Goal: Task Accomplishment & Management: Manage account settings

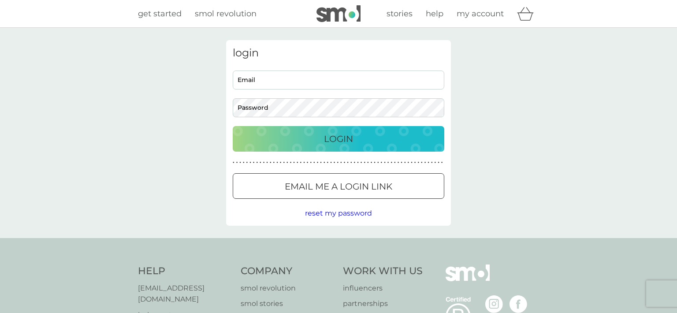
click at [271, 85] on input "Email" at bounding box center [339, 80] width 212 height 19
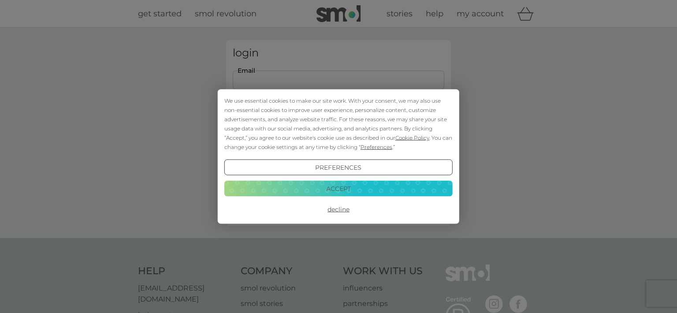
type input "[EMAIL_ADDRESS][DOMAIN_NAME]"
click at [377, 186] on button "Accept" at bounding box center [338, 188] width 228 height 16
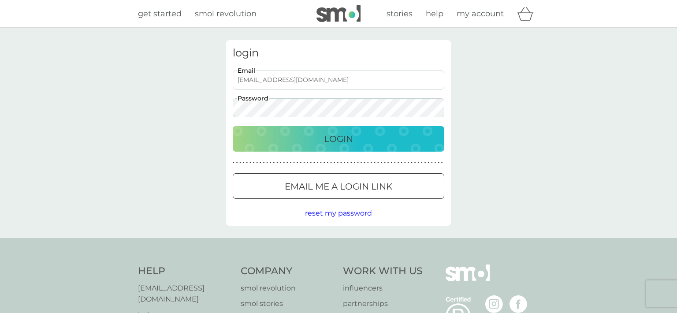
click at [336, 141] on p "Login" at bounding box center [338, 139] width 29 height 14
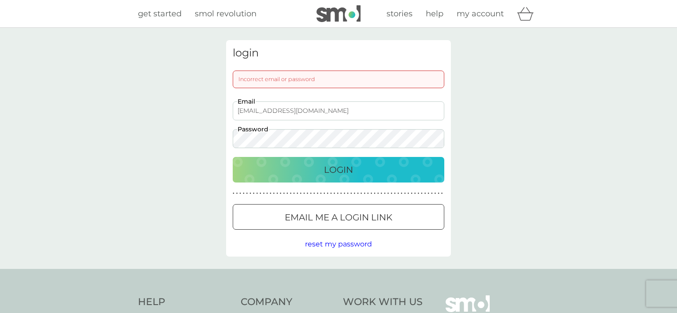
click at [356, 171] on div "Login" at bounding box center [339, 170] width 194 height 14
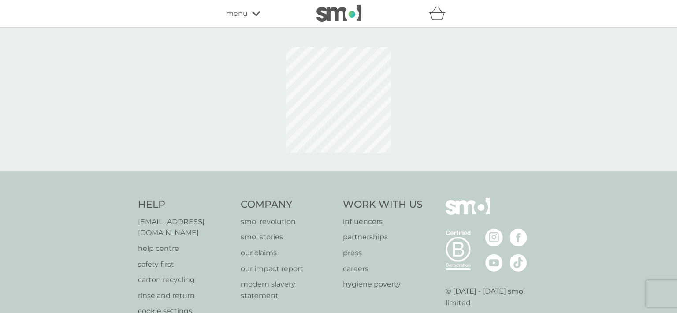
click at [252, 14] on icon at bounding box center [256, 13] width 8 height 5
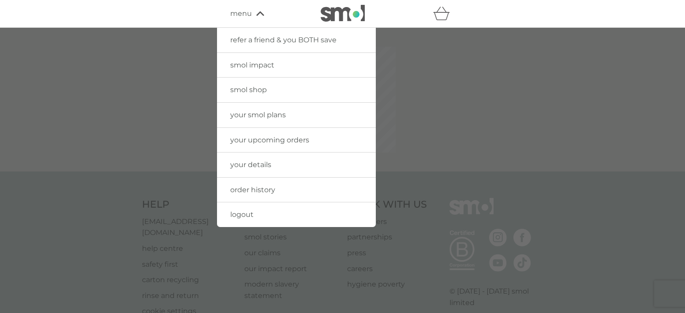
click at [252, 14] on div "menu" at bounding box center [267, 13] width 75 height 11
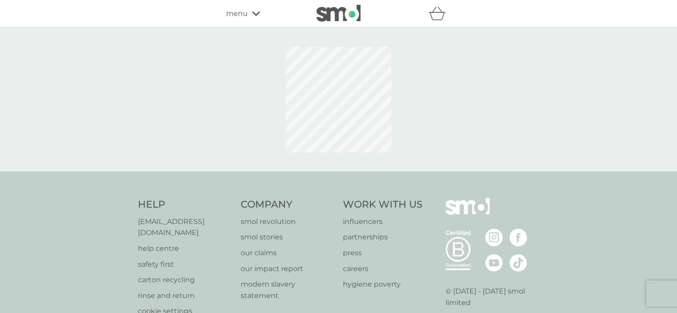
click at [437, 15] on icon "basket" at bounding box center [437, 14] width 17 height 14
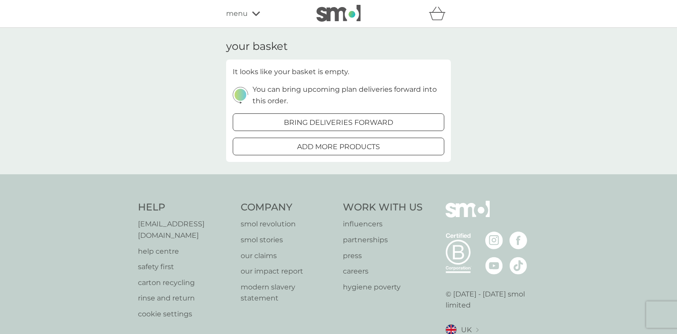
click at [231, 19] on span "menu" at bounding box center [237, 13] width 22 height 11
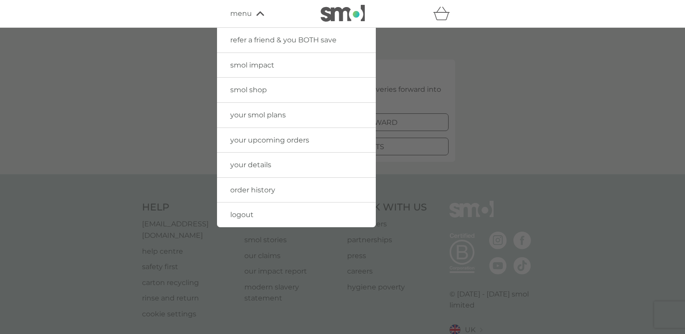
click at [268, 115] on span "your smol plans" at bounding box center [258, 115] width 56 height 8
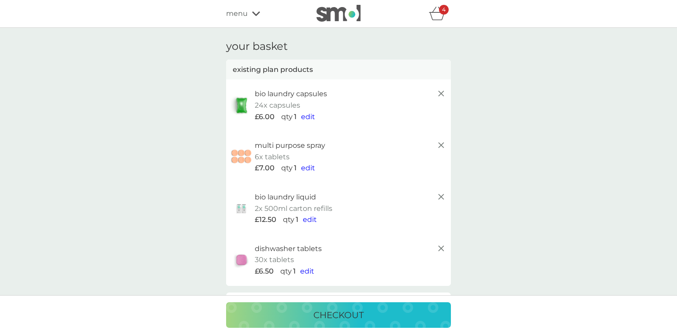
click at [436, 15] on icon "basket" at bounding box center [437, 14] width 17 height 14
click at [436, 13] on icon "basket" at bounding box center [437, 16] width 15 height 8
click at [231, 14] on span "menu" at bounding box center [237, 13] width 22 height 11
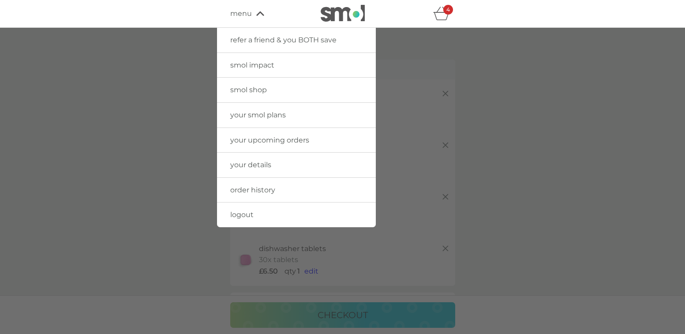
click at [261, 141] on span "your upcoming orders" at bounding box center [269, 140] width 79 height 8
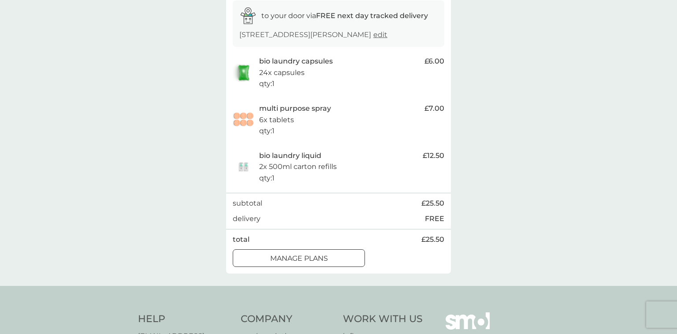
scroll to position [200, 0]
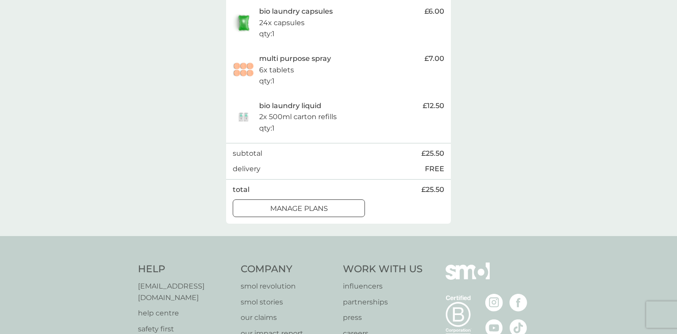
click at [320, 211] on p "manage plans" at bounding box center [299, 208] width 58 height 11
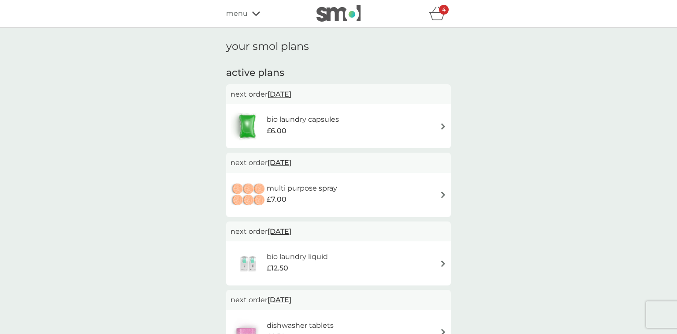
click at [443, 127] on img at bounding box center [443, 126] width 7 height 7
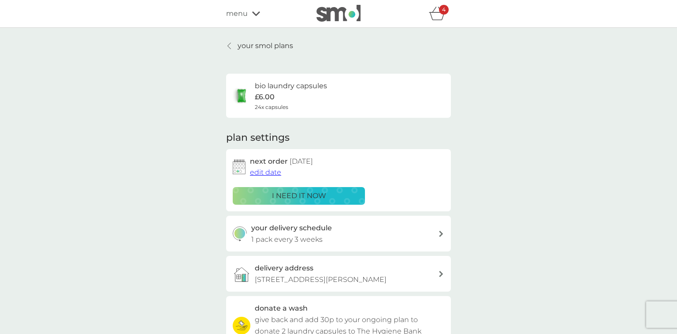
scroll to position [50, 0]
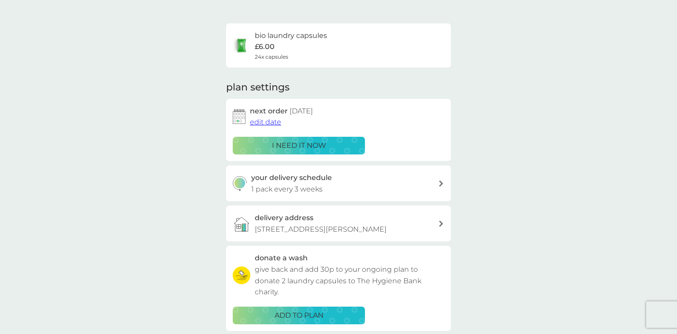
click at [441, 184] on icon at bounding box center [441, 183] width 4 height 6
select select "21"
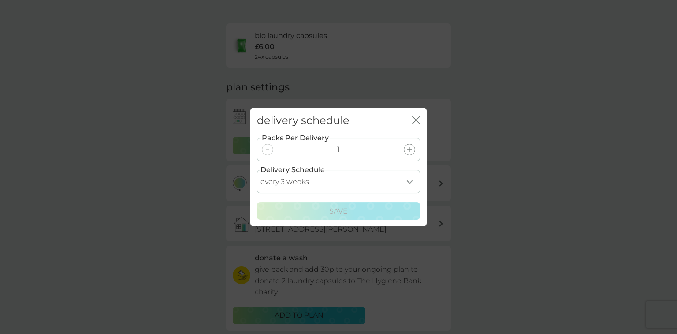
click at [412, 182] on select "every 1 week every 2 weeks every 3 weeks every 4 weeks every 5 weeks every 6 we…" at bounding box center [338, 181] width 163 height 23
click at [414, 120] on icon "close" at bounding box center [416, 120] width 8 height 8
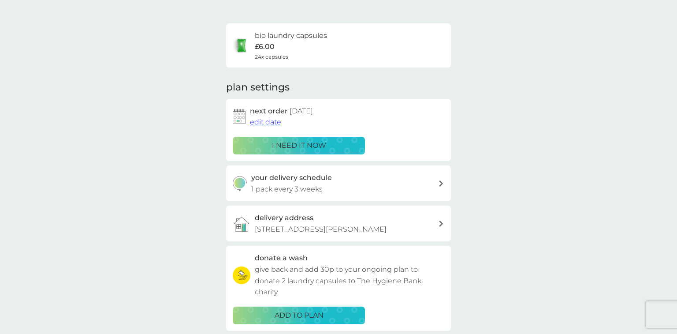
click at [266, 123] on span "edit date" at bounding box center [265, 122] width 31 height 8
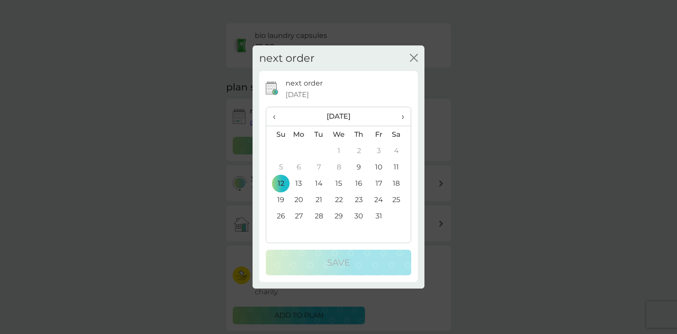
click at [379, 217] on td "31" at bounding box center [379, 216] width 20 height 16
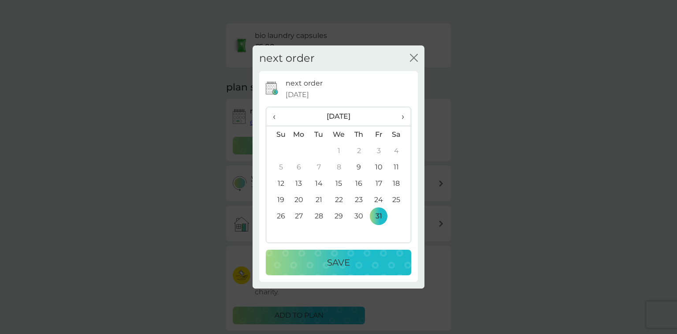
click at [358, 261] on div "Save" at bounding box center [339, 262] width 128 height 14
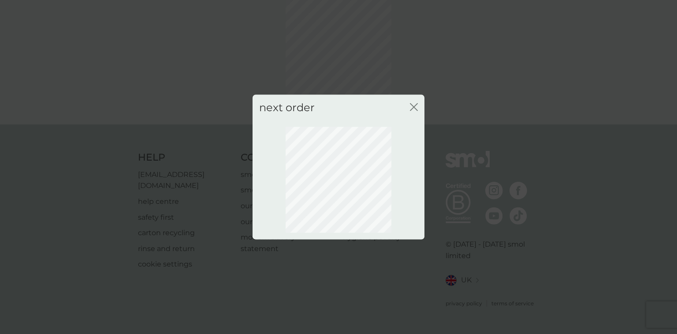
scroll to position [36, 0]
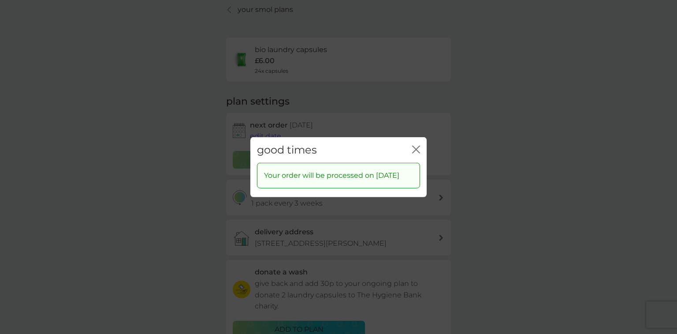
click at [416, 145] on icon "close" at bounding box center [416, 149] width 8 height 8
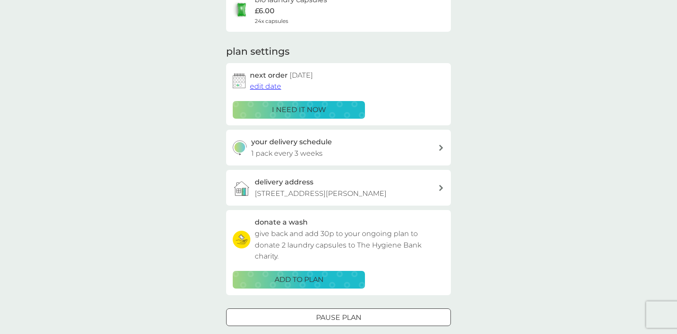
scroll to position [0, 0]
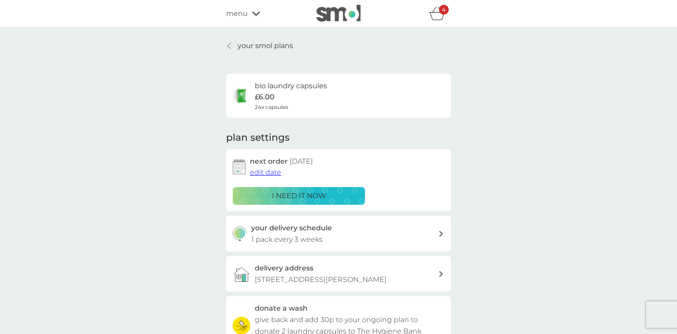
click at [266, 49] on p "your smol plans" at bounding box center [266, 45] width 56 height 11
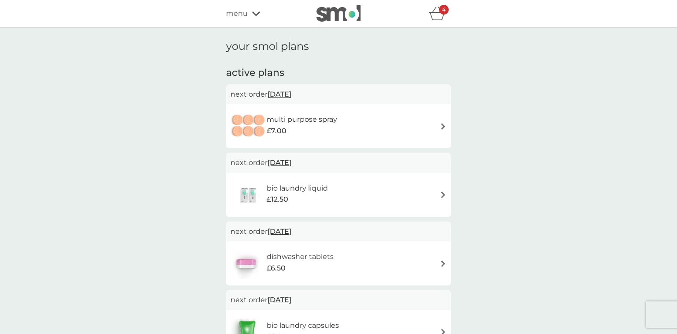
click at [440, 125] on img at bounding box center [443, 126] width 7 height 7
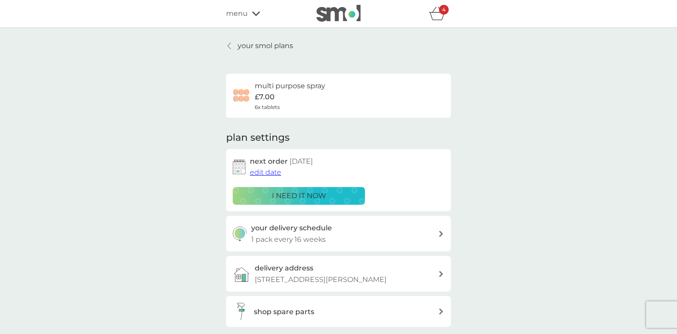
scroll to position [50, 0]
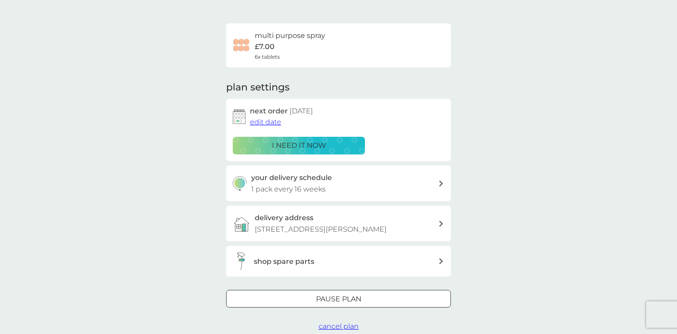
click at [260, 120] on span "edit date" at bounding box center [265, 122] width 31 height 8
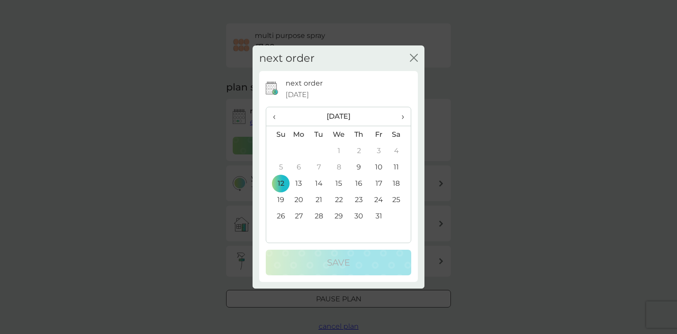
click at [403, 116] on span "›" at bounding box center [399, 116] width 9 height 19
click at [375, 151] on td "5" at bounding box center [379, 150] width 20 height 16
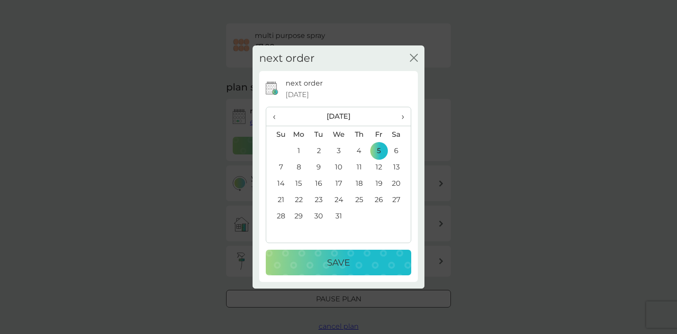
click at [346, 264] on p "Save" at bounding box center [338, 262] width 23 height 14
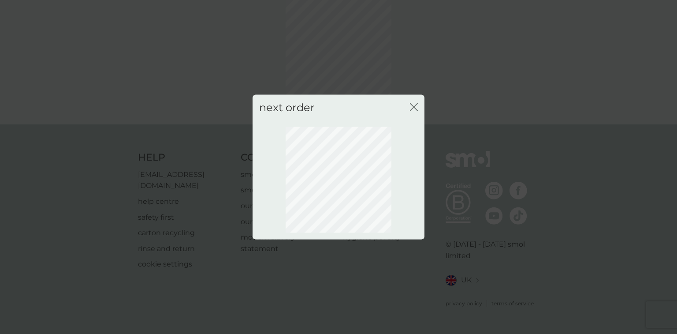
scroll to position [36, 0]
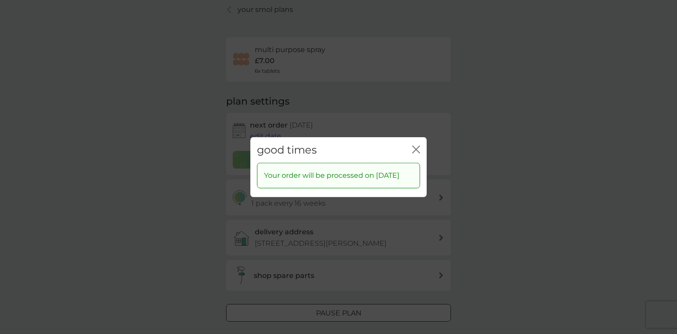
click at [417, 145] on icon "close" at bounding box center [416, 149] width 8 height 8
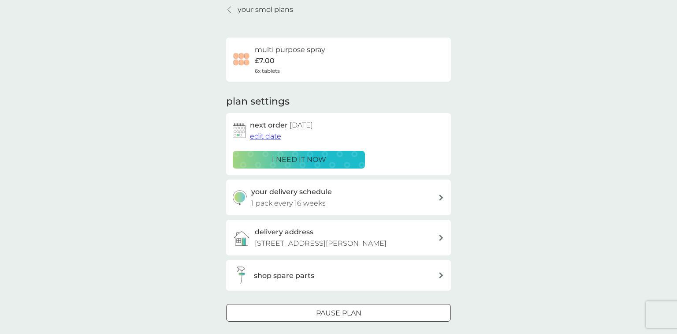
scroll to position [0, 0]
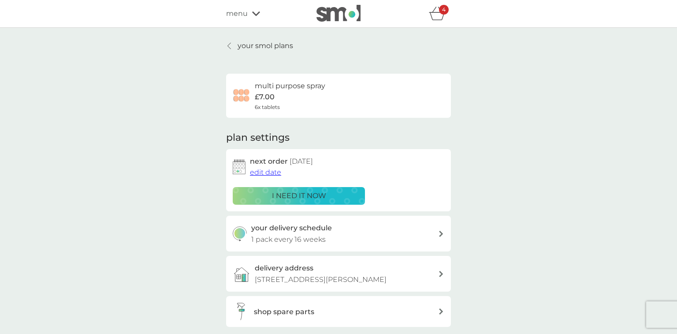
click at [279, 46] on p "your smol plans" at bounding box center [266, 45] width 56 height 11
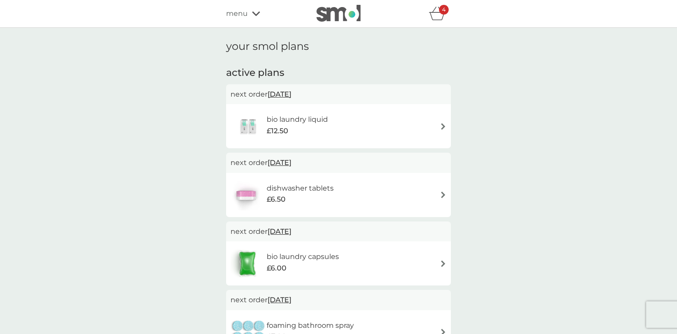
click at [442, 125] on img at bounding box center [443, 126] width 7 height 7
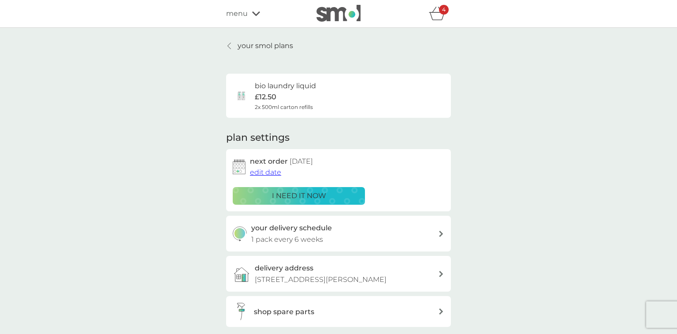
scroll to position [50, 0]
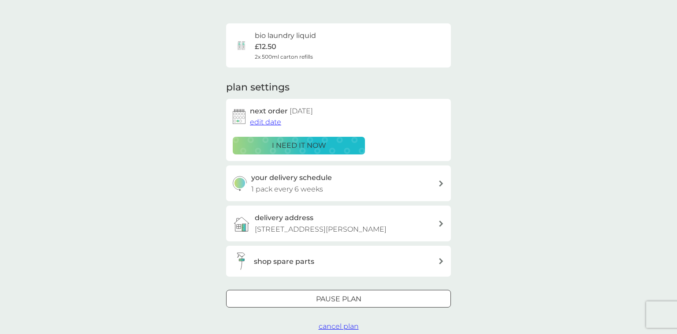
click at [266, 121] on span "edit date" at bounding box center [265, 122] width 31 height 8
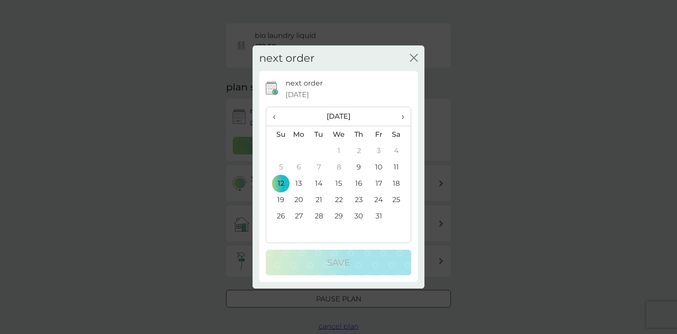
click at [378, 213] on td "31" at bounding box center [379, 216] width 20 height 16
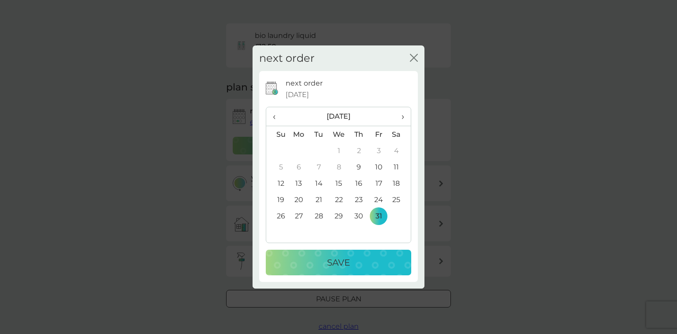
click at [354, 264] on div "Save" at bounding box center [339, 262] width 128 height 14
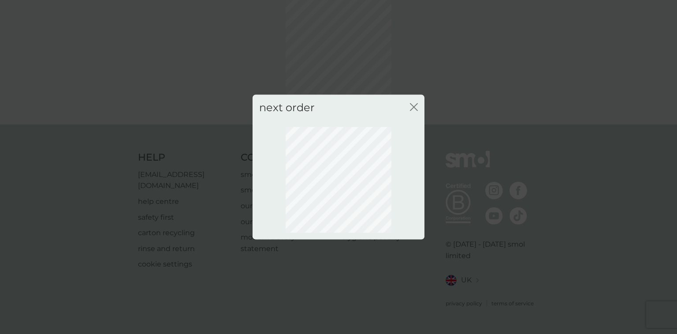
scroll to position [36, 0]
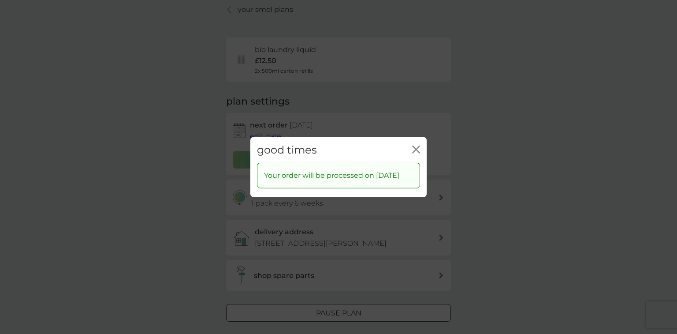
click at [416, 145] on icon "close" at bounding box center [416, 149] width 8 height 8
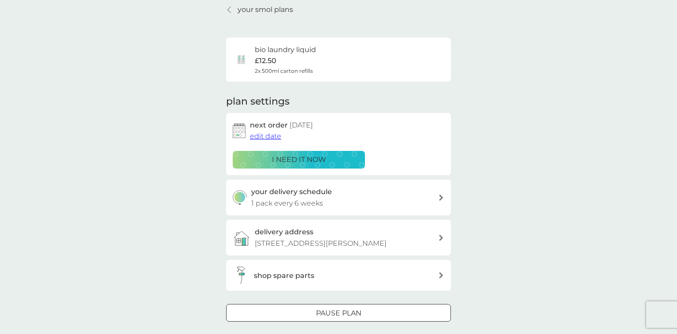
click at [267, 11] on p "your smol plans" at bounding box center [266, 9] width 56 height 11
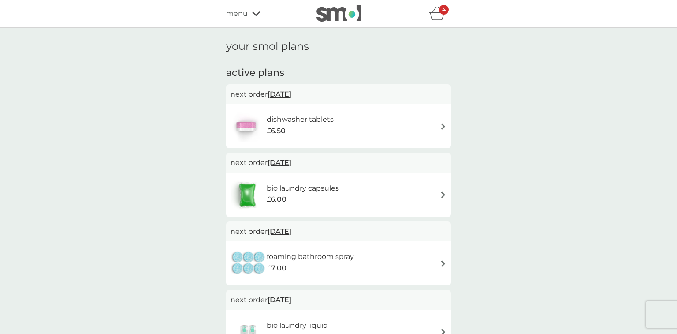
click at [443, 126] on img at bounding box center [443, 126] width 7 height 7
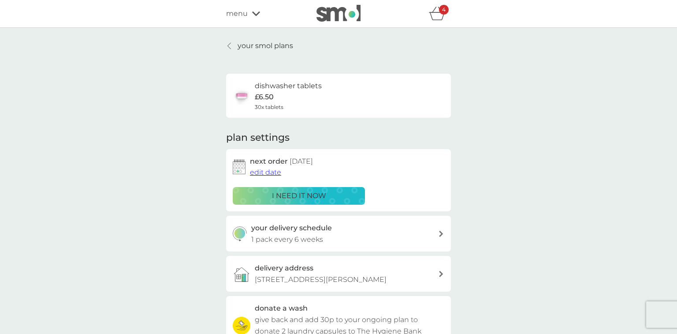
scroll to position [100, 0]
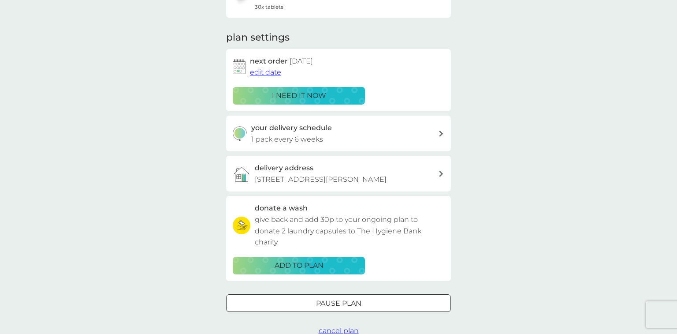
click at [268, 71] on span "edit date" at bounding box center [265, 72] width 31 height 8
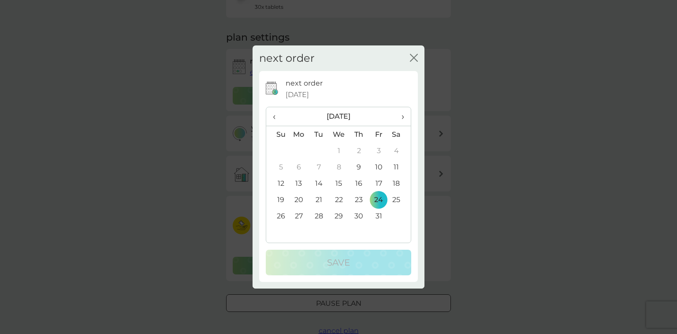
click at [401, 115] on span "›" at bounding box center [399, 116] width 9 height 19
click at [376, 216] on td "28" at bounding box center [379, 216] width 20 height 16
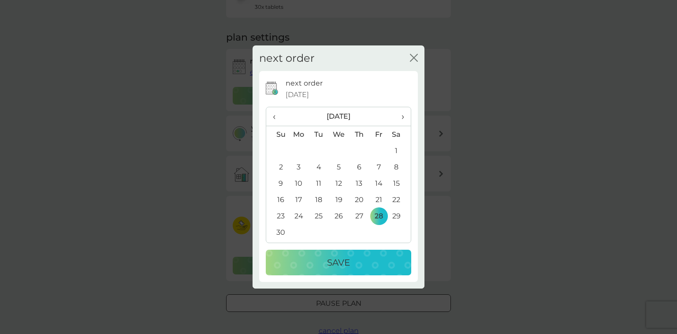
click at [348, 264] on p "Save" at bounding box center [338, 262] width 23 height 14
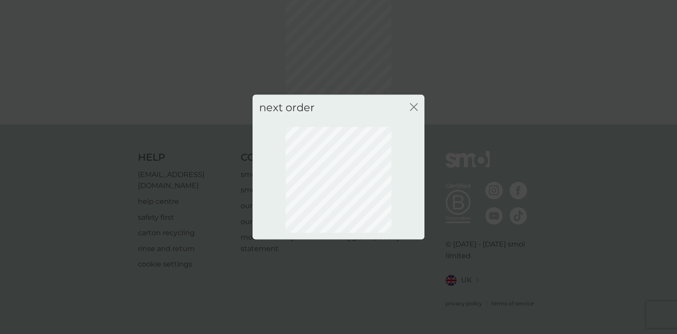
scroll to position [36, 0]
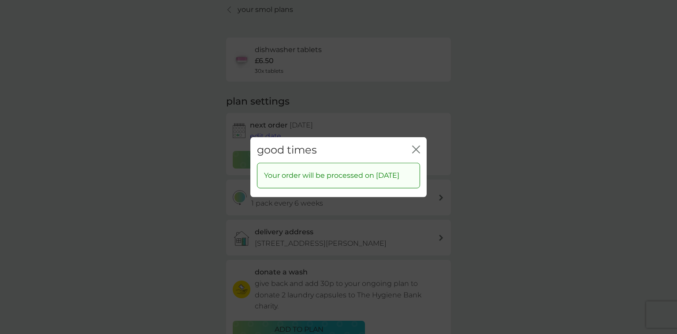
click at [415, 145] on icon "close" at bounding box center [415, 148] width 4 height 7
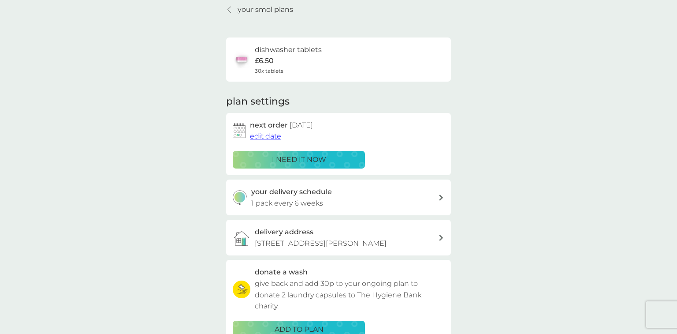
scroll to position [0, 0]
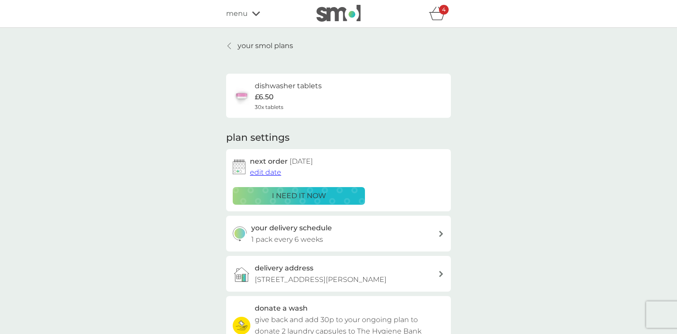
click at [279, 46] on p "your smol plans" at bounding box center [266, 45] width 56 height 11
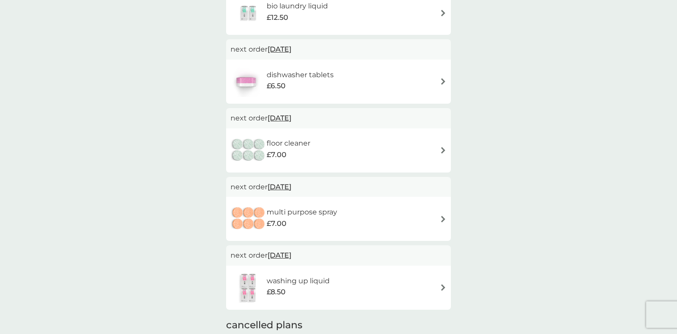
scroll to position [50, 0]
